Goal: Check status: Check status

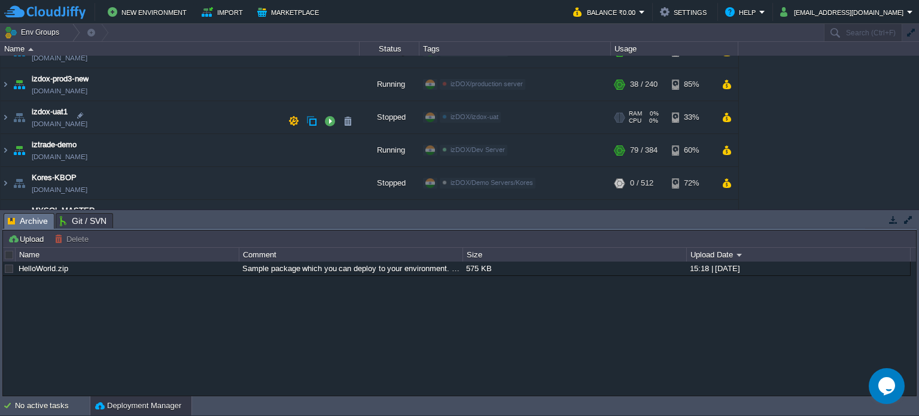
scroll to position [337, 0]
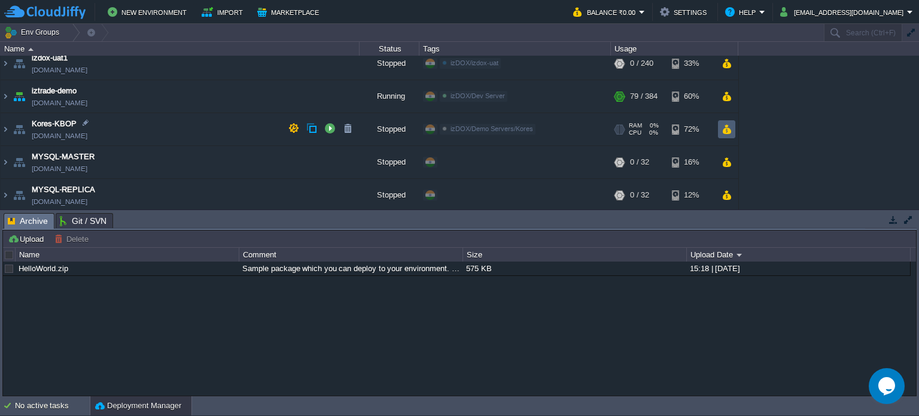
click at [729, 130] on button "button" at bounding box center [726, 129] width 10 height 11
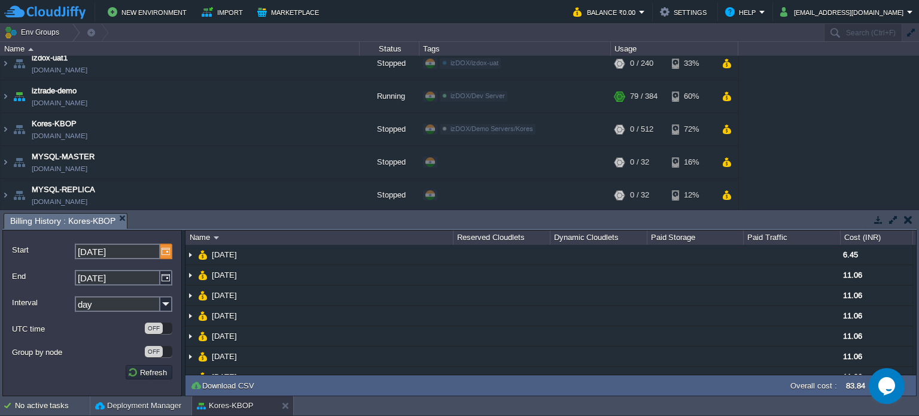
click at [169, 255] on img at bounding box center [166, 251] width 12 height 16
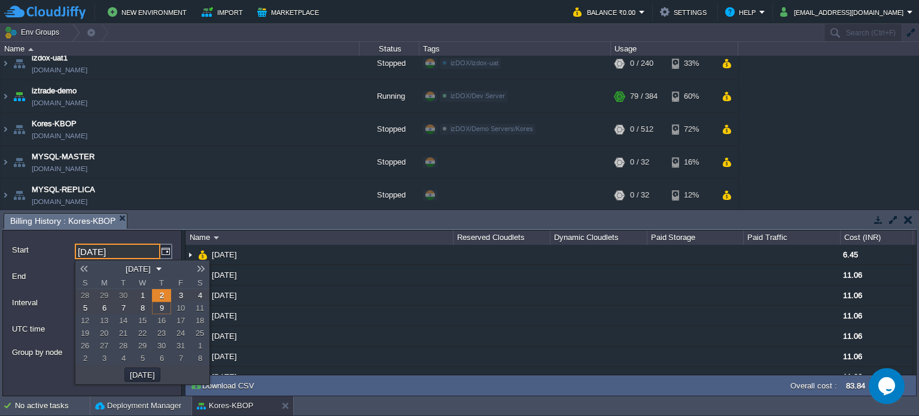
click at [88, 270] on link at bounding box center [83, 269] width 17 height 10
click at [105, 294] on span "1" at bounding box center [104, 295] width 4 height 9
type input "[DATE]"
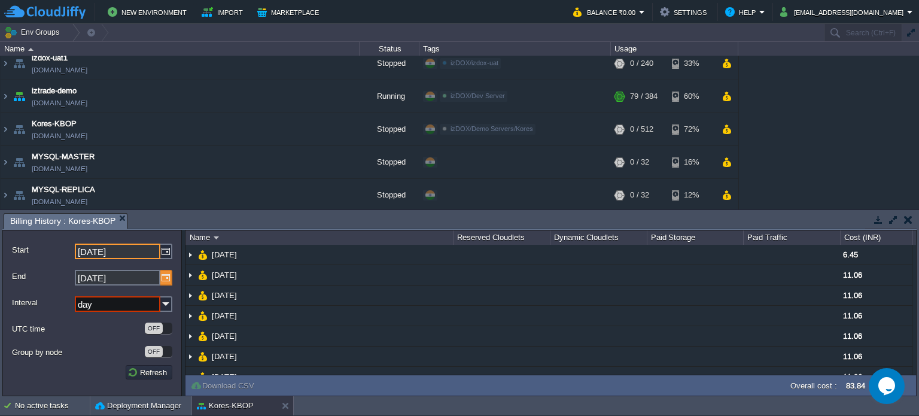
click at [168, 280] on img at bounding box center [166, 278] width 12 height 16
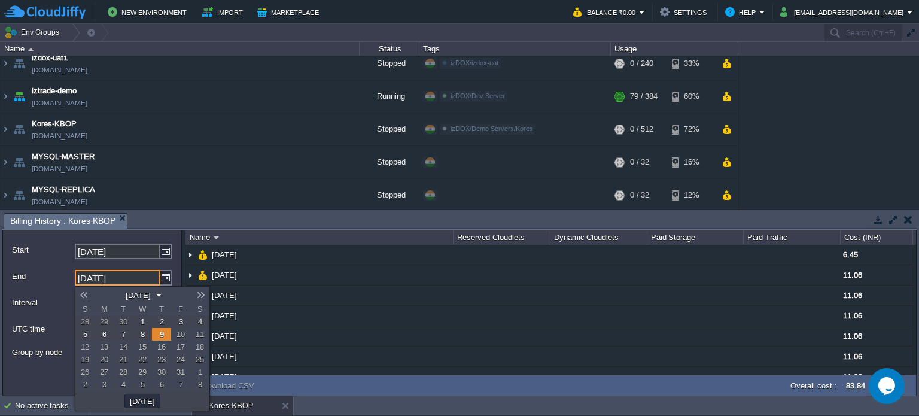
click at [87, 296] on link at bounding box center [83, 295] width 17 height 10
click at [119, 373] on span "30" at bounding box center [123, 371] width 8 height 9
type input "[DATE]"
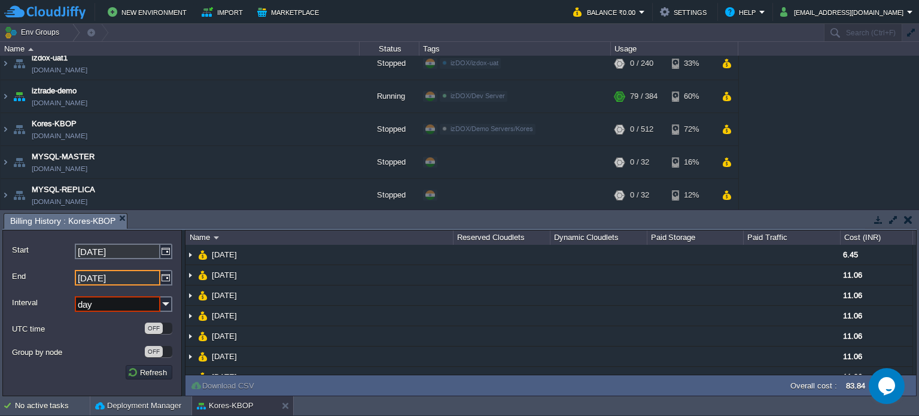
click at [131, 306] on input "day" at bounding box center [118, 304] width 86 height 16
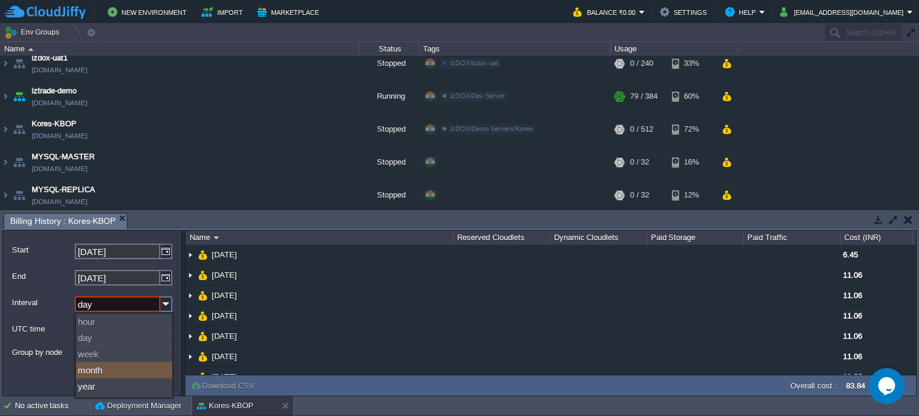
click at [96, 375] on div "month" at bounding box center [124, 370] width 96 height 16
type input "month"
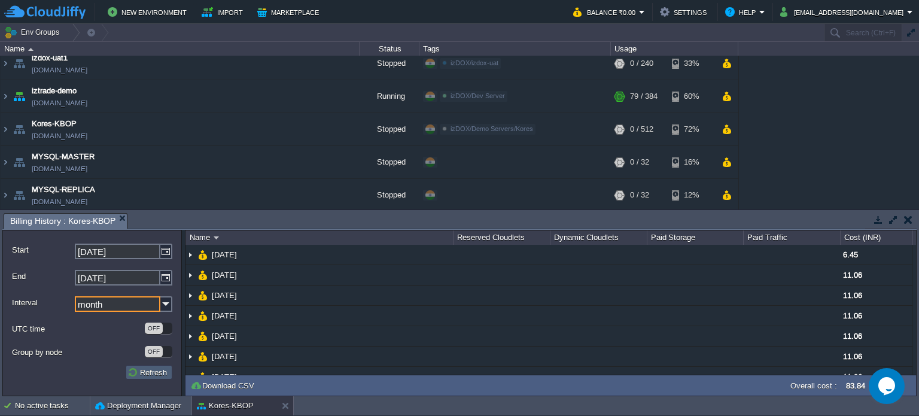
click at [160, 370] on button "Refresh" at bounding box center [148, 372] width 43 height 11
